Goal: Task Accomplishment & Management: Complete application form

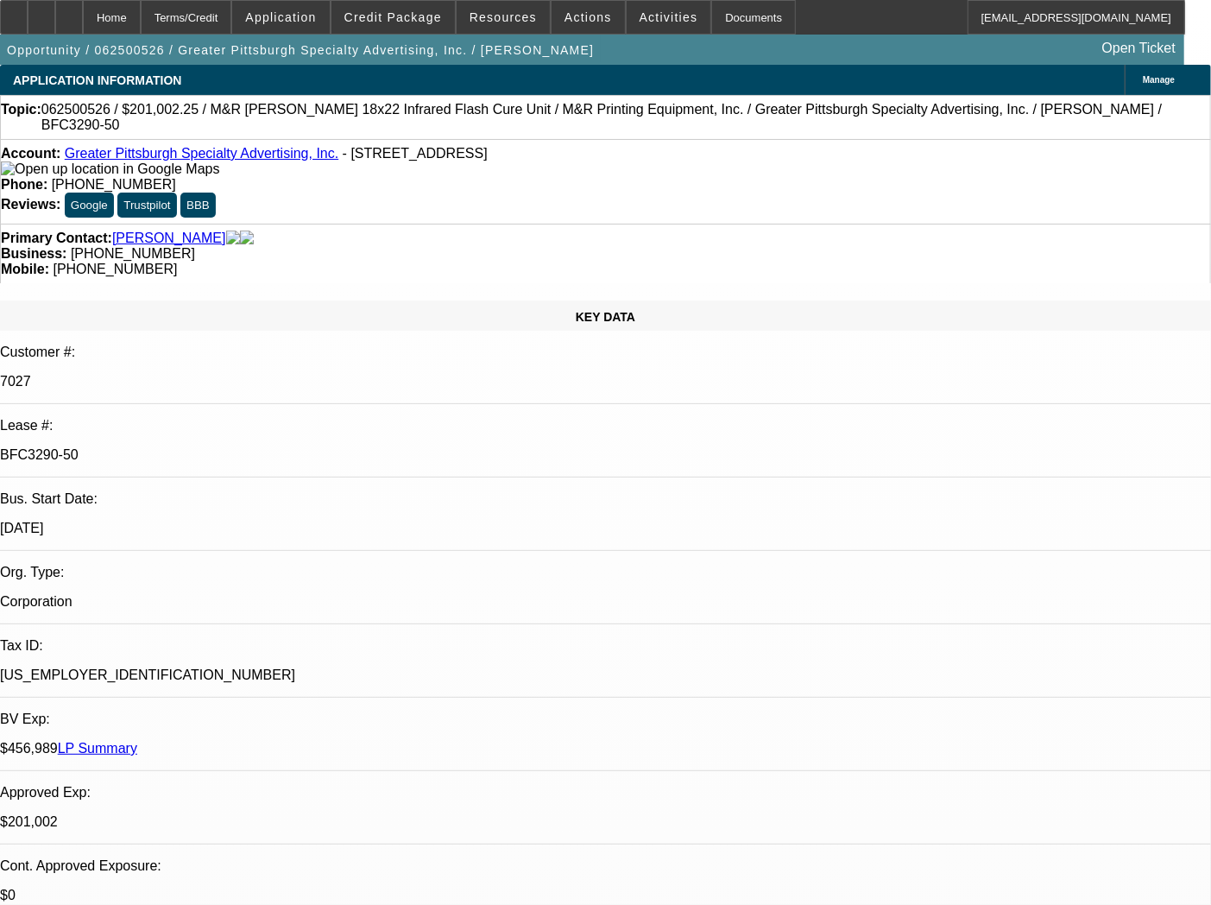
select select "0"
select select "2"
select select "0"
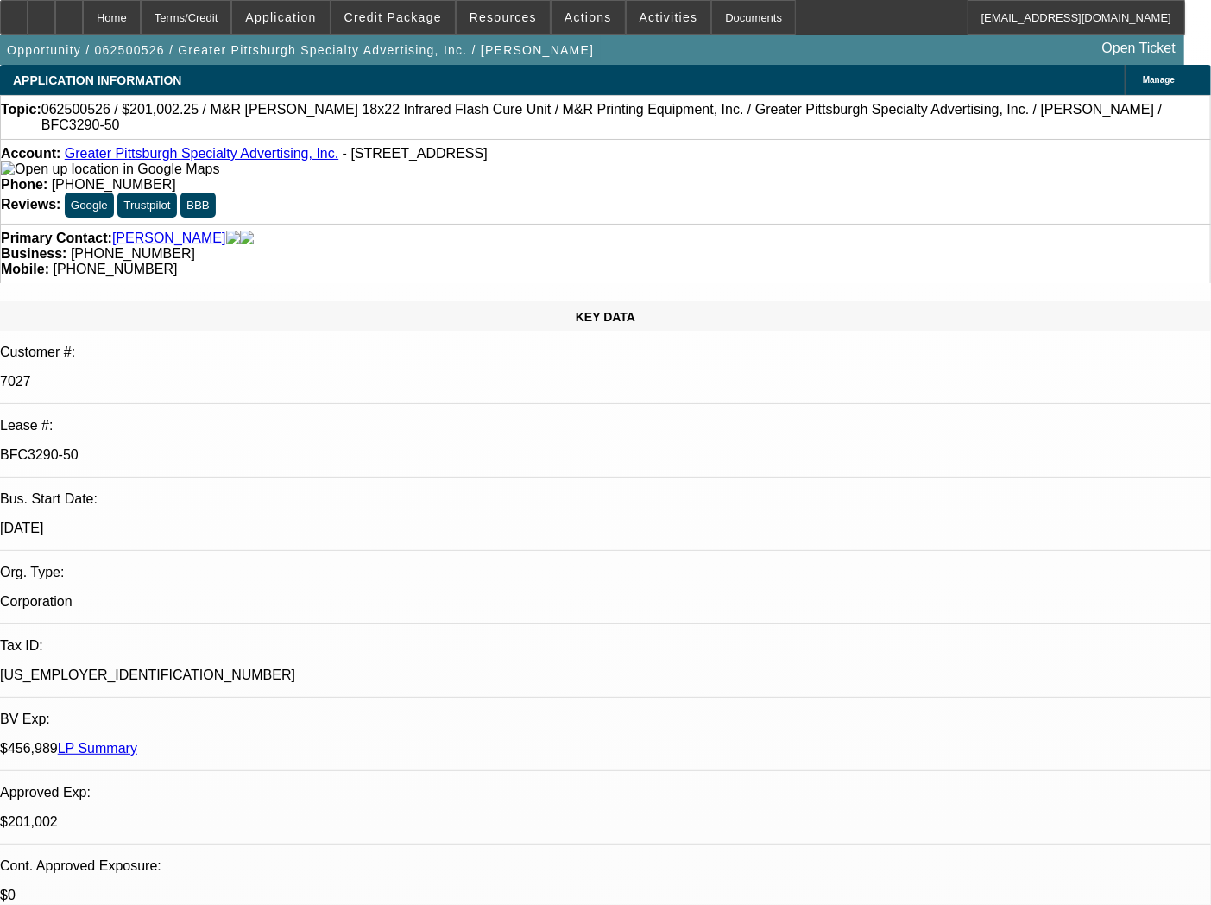
select select "0"
select select "2"
select select "0"
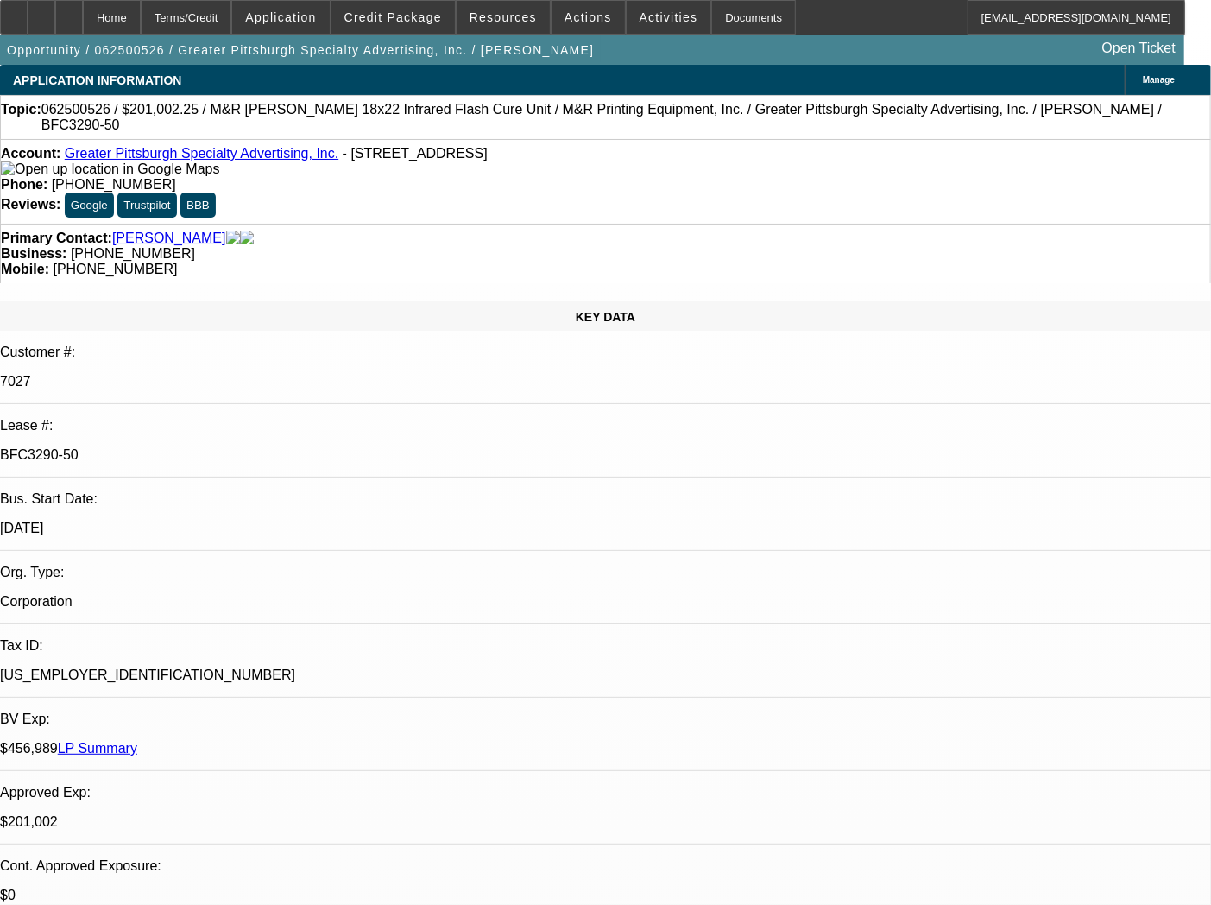
select select "0"
select select "2"
select select "0"
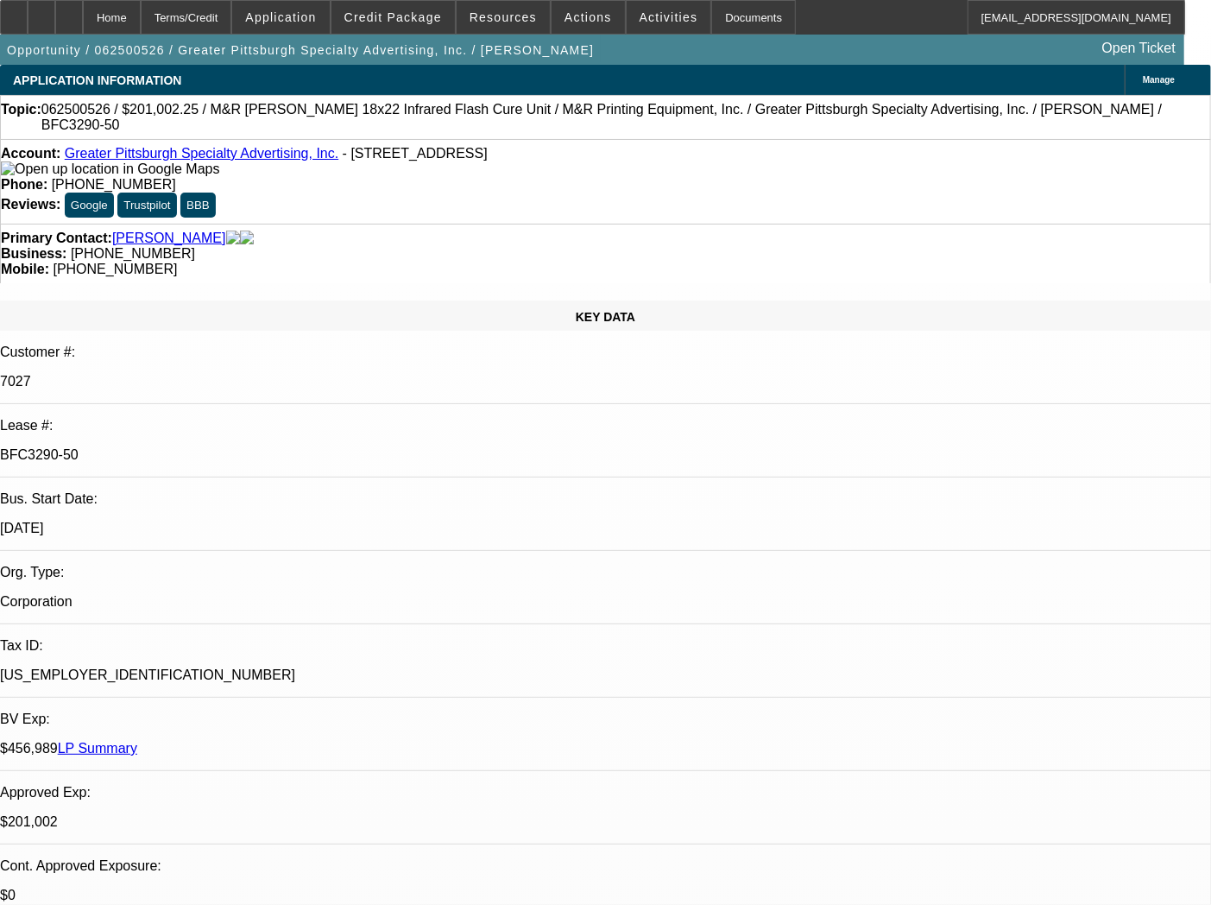
select select "2"
click at [724, 19] on div "Documents" at bounding box center [753, 17] width 85 height 35
